Goal: Information Seeking & Learning: Compare options

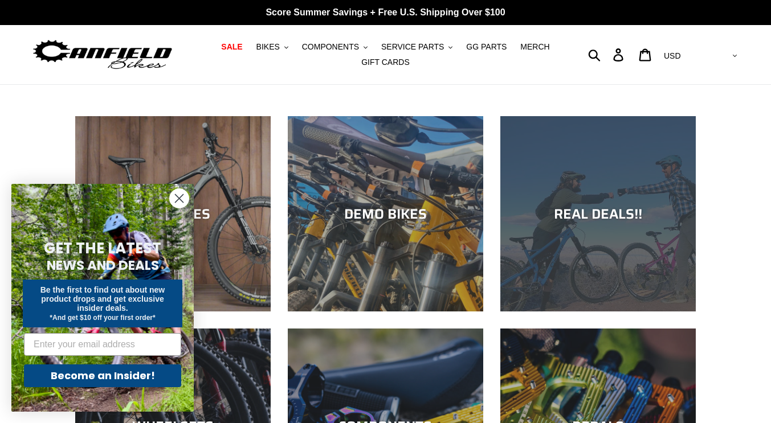
click at [549, 312] on div "REAL DEALS!!" at bounding box center [597, 312] width 195 height 0
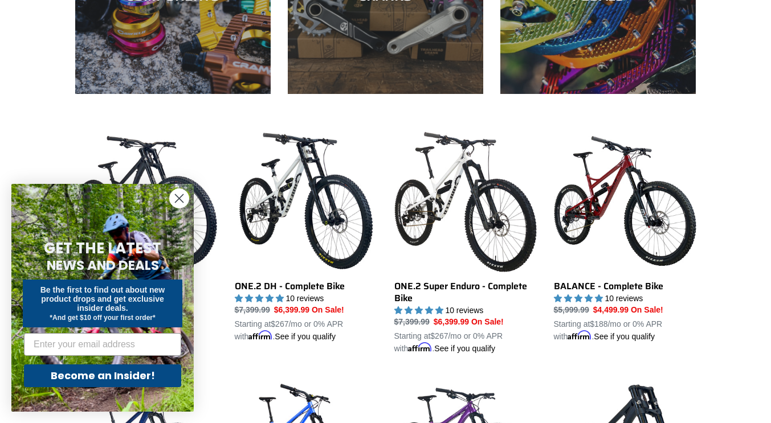
scroll to position [696, 0]
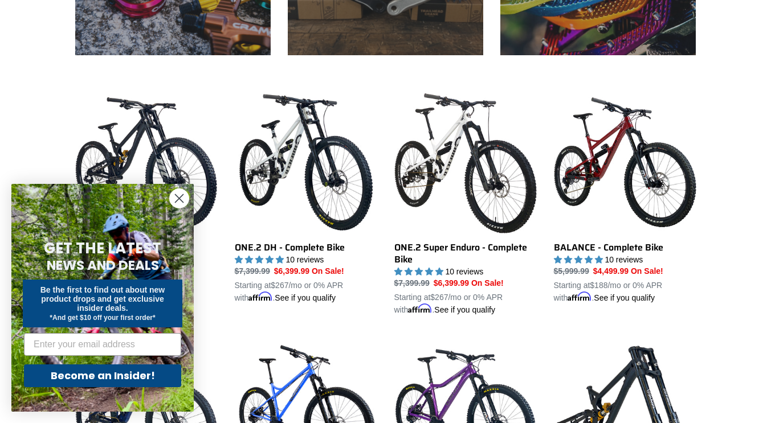
click at [179, 199] on icon "Close dialog" at bounding box center [180, 199] width 8 height 8
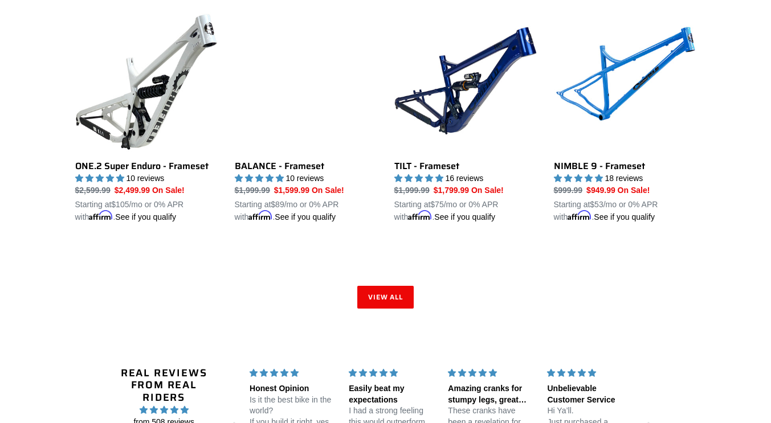
scroll to position [1734, 0]
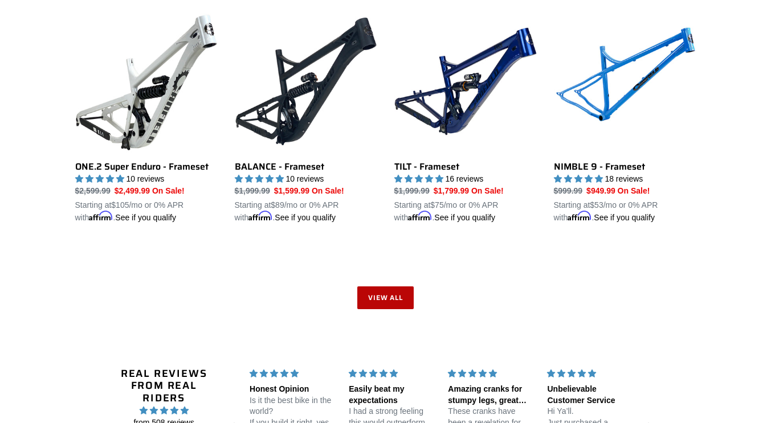
click at [386, 295] on link "View all" at bounding box center [385, 298] width 57 height 23
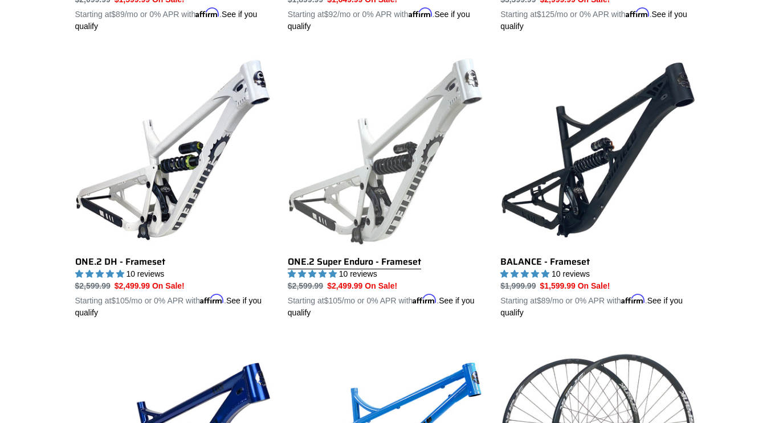
scroll to position [1709, 0]
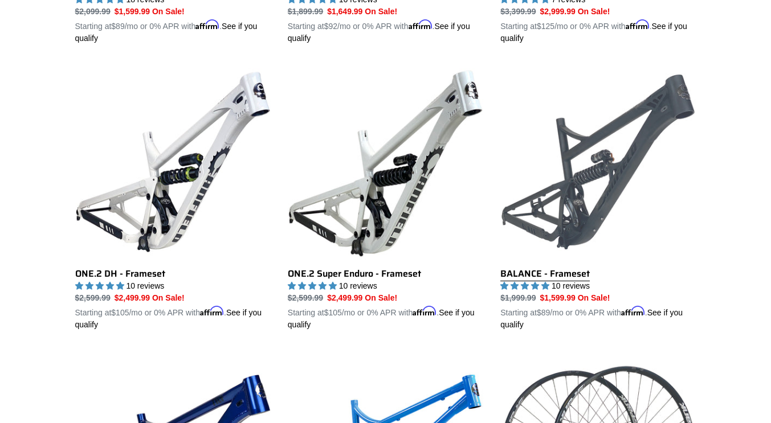
click at [568, 210] on link "BALANCE - Frameset" at bounding box center [597, 197] width 195 height 267
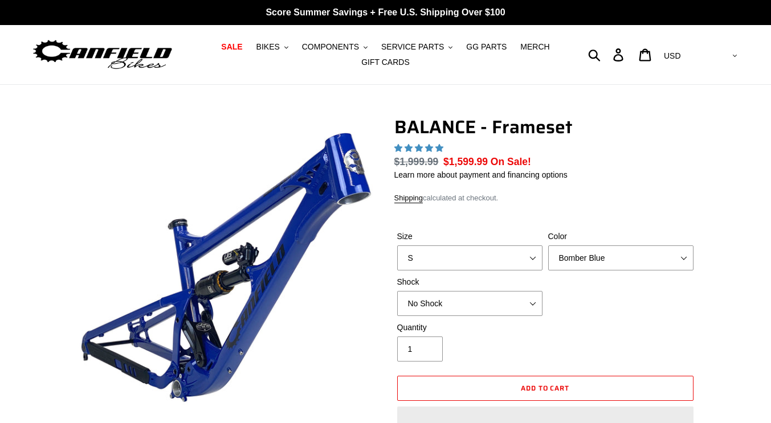
select select "highest-rating"
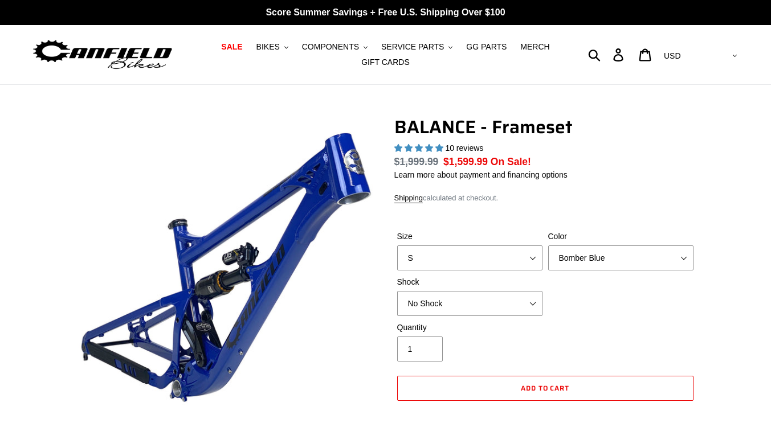
click at [508, 284] on label "Shock" at bounding box center [469, 282] width 145 height 12
click at [508, 291] on select "No Shock Cane Creek Kitsuma Air Öhlins TTX2 Air EXT Storia V3-S" at bounding box center [469, 303] width 145 height 25
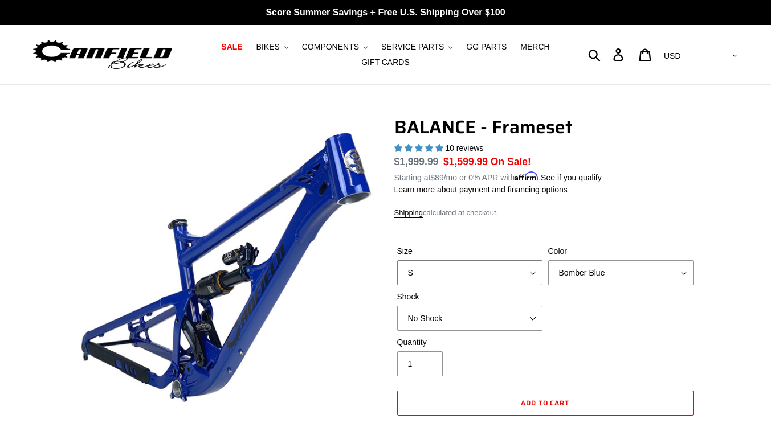
click at [503, 268] on select "S M L XL" at bounding box center [469, 272] width 145 height 25
click at [397, 260] on select "S M L XL" at bounding box center [469, 272] width 145 height 25
click at [488, 282] on select "S M L XL" at bounding box center [469, 272] width 145 height 25
select select "XL"
click at [397, 260] on select "S M L XL" at bounding box center [469, 272] width 145 height 25
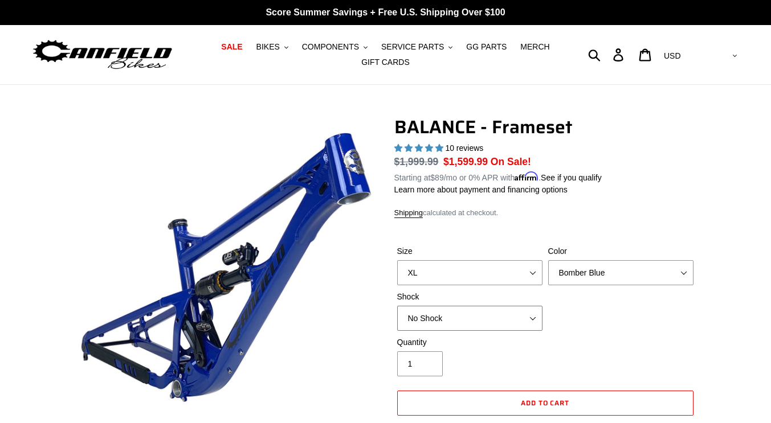
click at [496, 323] on select "No Shock Cane Creek Kitsuma Air Öhlins TTX2 Air EXT Storia V3-S" at bounding box center [469, 318] width 145 height 25
click at [397, 306] on select "No Shock Cane Creek Kitsuma Air Öhlins TTX2 Air EXT Storia V3-S" at bounding box center [469, 318] width 145 height 25
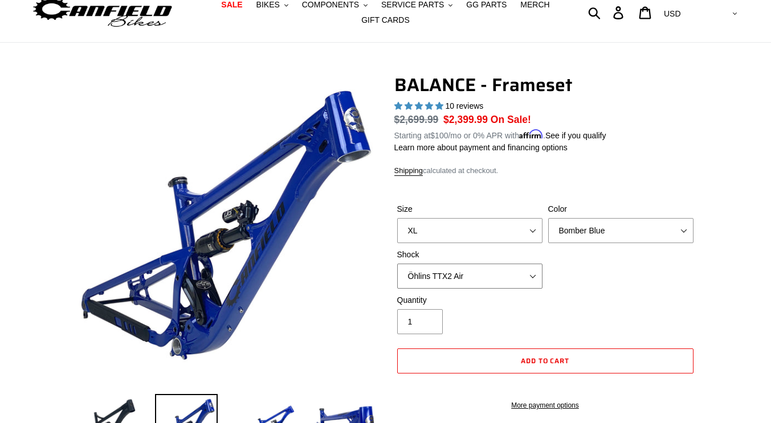
click at [454, 275] on select "No Shock Cane Creek Kitsuma Air Öhlins TTX2 Air EXT Storia V3-S" at bounding box center [469, 276] width 145 height 25
click at [397, 264] on select "No Shock Cane Creek Kitsuma Air Öhlins TTX2 Air EXT Storia V3-S" at bounding box center [469, 276] width 145 height 25
click at [502, 273] on select "No Shock Cane Creek Kitsuma Air Öhlins TTX2 Air EXT Storia V3-S" at bounding box center [469, 276] width 145 height 25
click at [397, 264] on select "No Shock Cane Creek Kitsuma Air Öhlins TTX2 Air EXT Storia V3-S" at bounding box center [469, 276] width 145 height 25
click at [499, 279] on select "No Shock Cane Creek Kitsuma Air Öhlins TTX2 Air EXT Storia V3-S" at bounding box center [469, 276] width 145 height 25
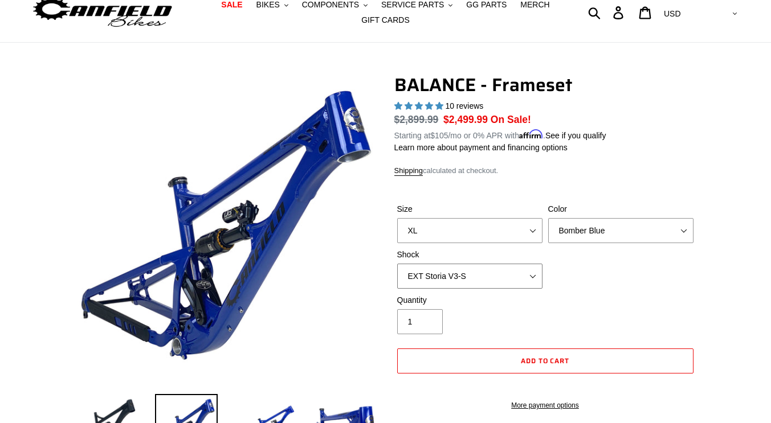
select select "Öhlins TTX2 Air"
click at [397, 264] on select "No Shock Cane Creek Kitsuma Air Öhlins TTX2 Air EXT Storia V3-S" at bounding box center [469, 276] width 145 height 25
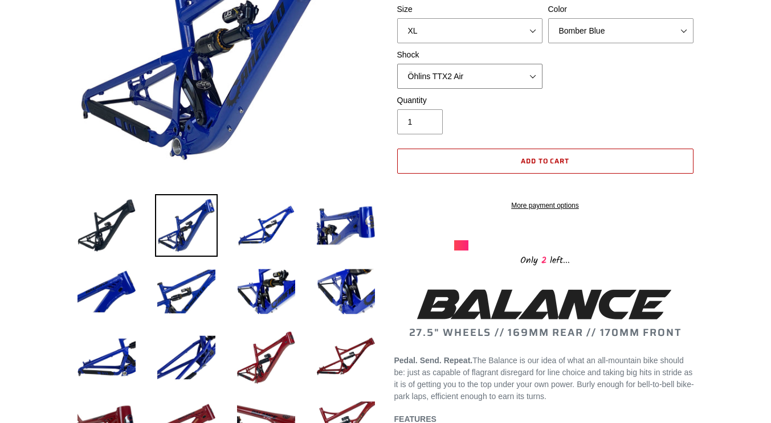
scroll to position [112, 0]
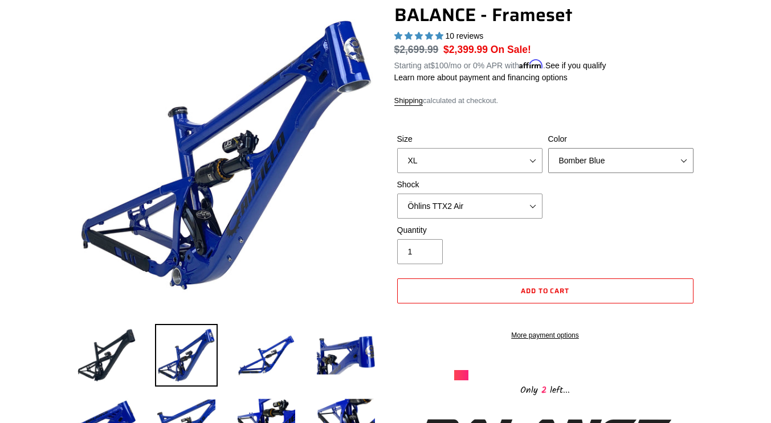
click at [618, 161] on select "Bomber Blue Goat's Blood Stealth Black" at bounding box center [620, 160] width 145 height 25
select select "Goat's Blood"
click at [548, 148] on select "Bomber Blue Goat's Blood Stealth Black" at bounding box center [620, 160] width 145 height 25
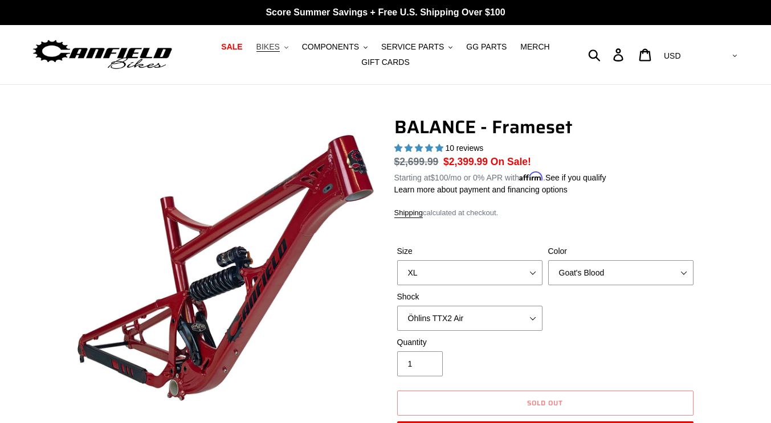
click at [280, 42] on span "BIKES" at bounding box center [267, 47] width 23 height 10
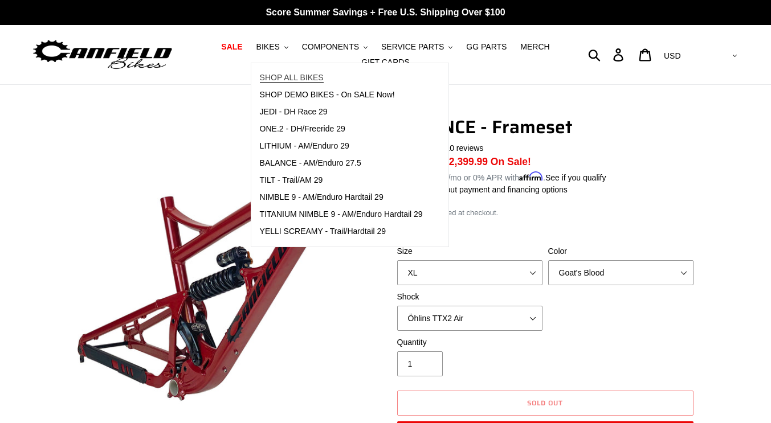
click at [313, 75] on span "SHOP ALL BIKES" at bounding box center [292, 78] width 64 height 10
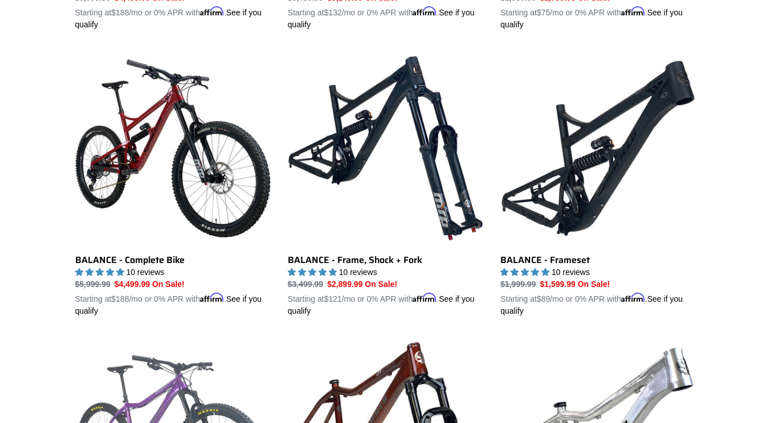
scroll to position [575, 0]
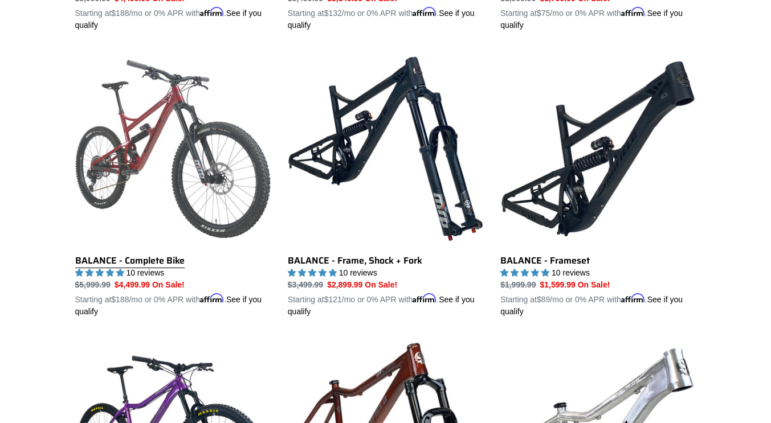
click at [195, 152] on link "BALANCE - Complete Bike" at bounding box center [172, 184] width 195 height 267
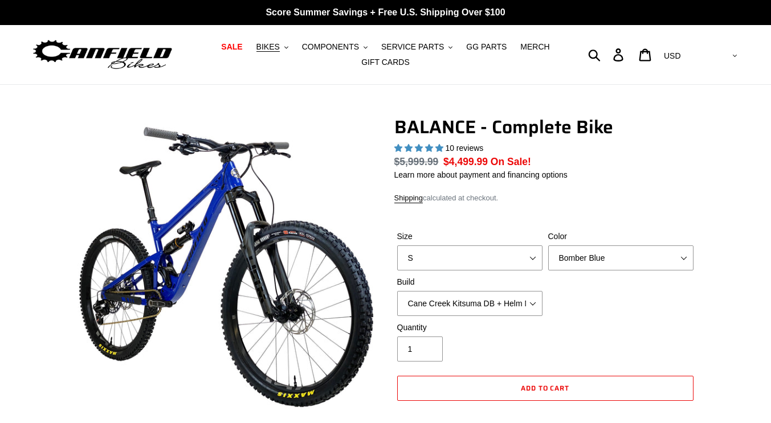
select select "highest-rating"
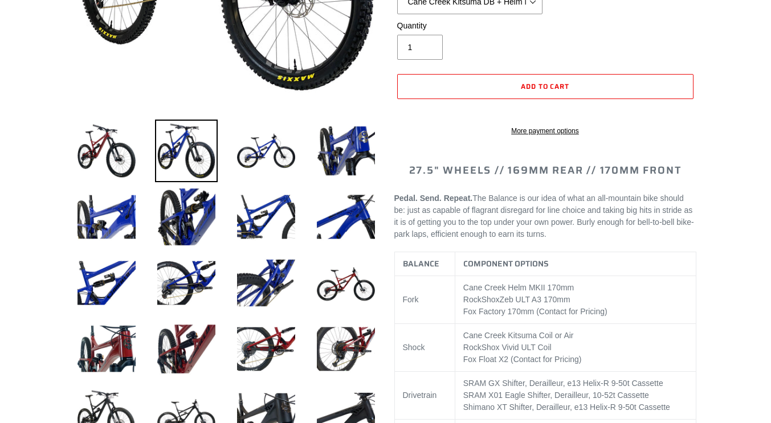
scroll to position [344, 0]
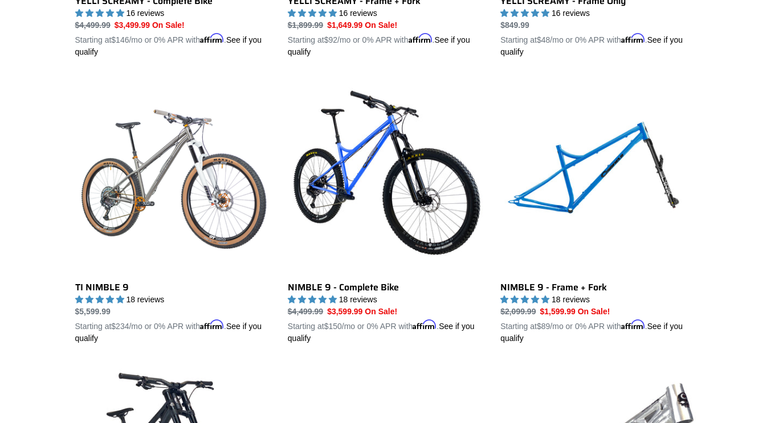
scroll to position [1122, 0]
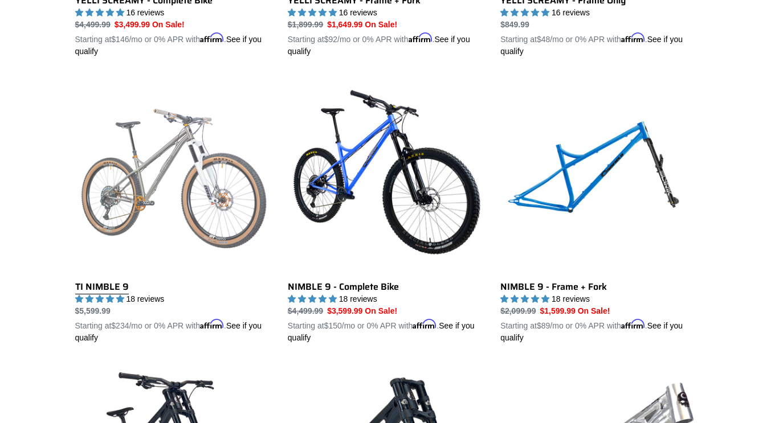
click at [200, 167] on link "TI NIMBLE 9" at bounding box center [172, 211] width 195 height 267
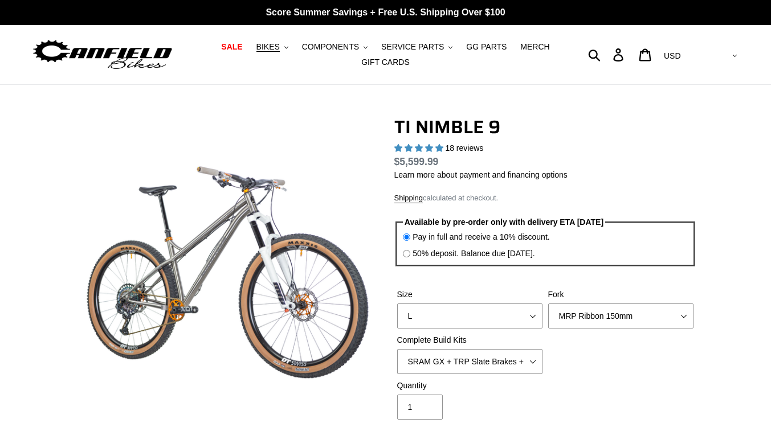
select select "highest-rating"
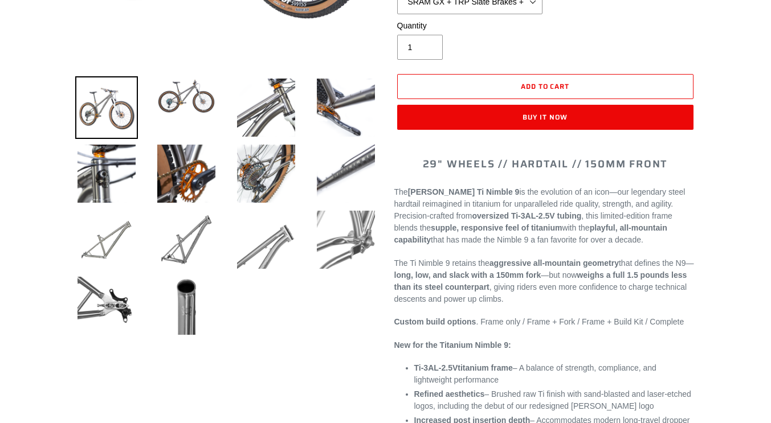
scroll to position [360, 0]
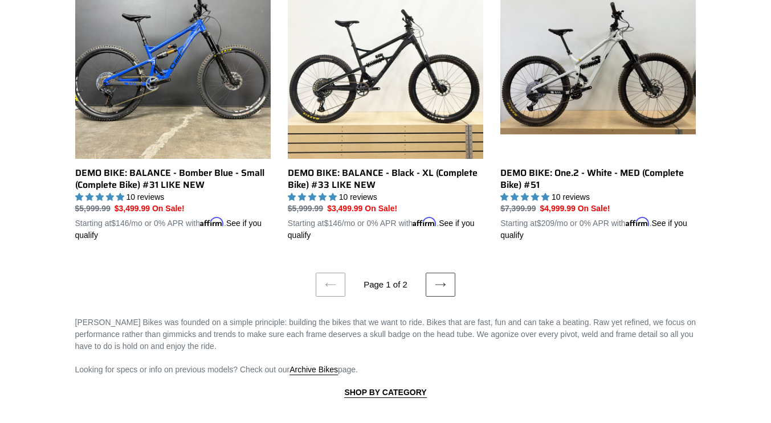
scroll to position [2384, 0]
click at [435, 286] on link "Next page" at bounding box center [441, 284] width 30 height 24
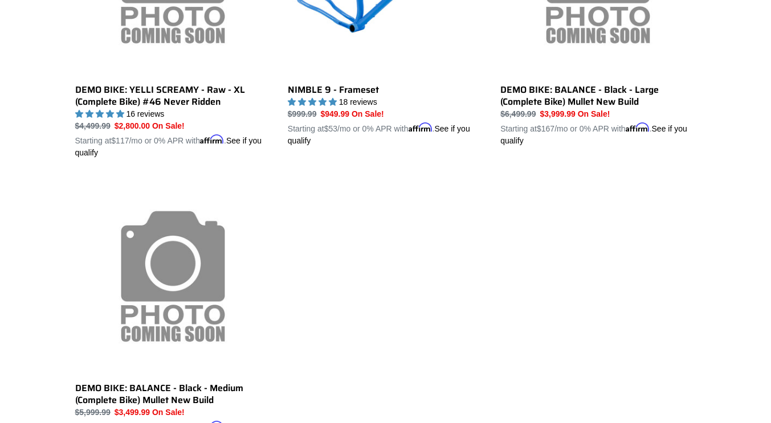
scroll to position [855, 0]
